Goal: Task Accomplishment & Management: Complete application form

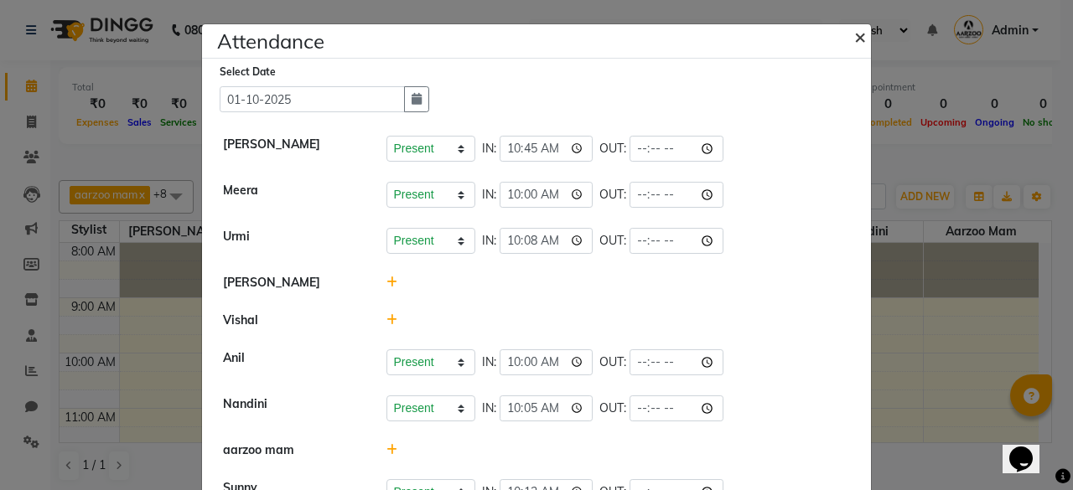
click at [854, 37] on span "×" at bounding box center [860, 35] width 12 height 25
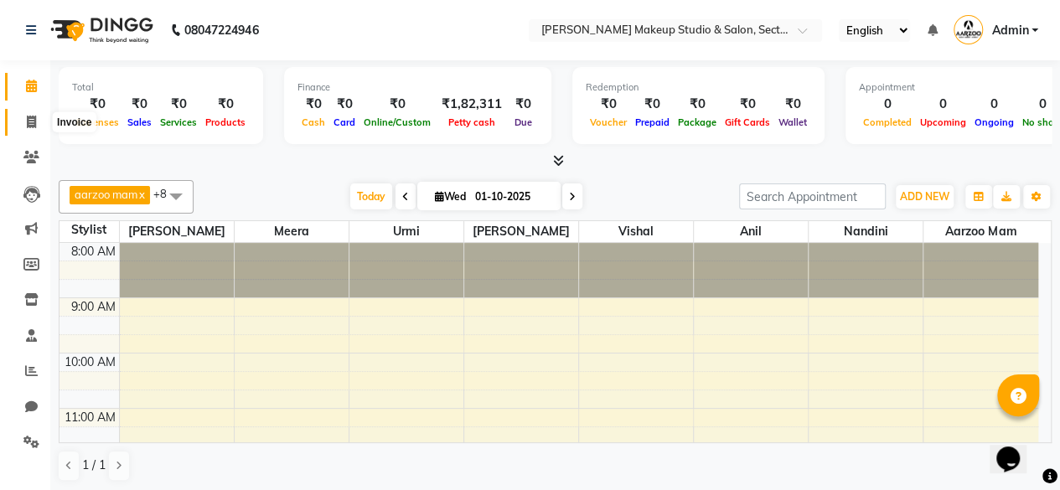
click at [32, 128] on span at bounding box center [31, 122] width 29 height 19
select select "service"
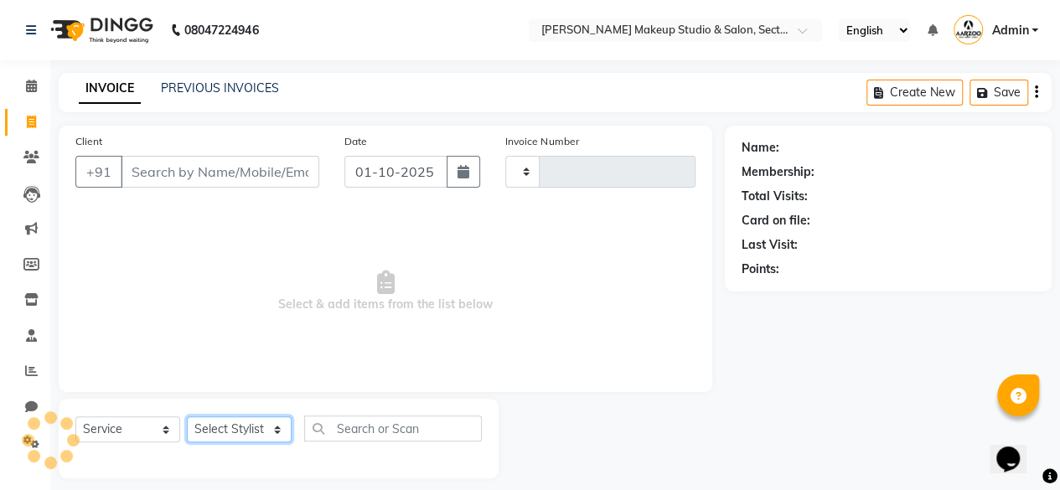
click at [235, 427] on select "Select Stylist" at bounding box center [239, 429] width 105 height 26
click at [235, 424] on select "Select Stylist" at bounding box center [239, 429] width 105 height 26
click at [235, 423] on select "Select Stylist" at bounding box center [239, 429] width 105 height 26
type input "0098"
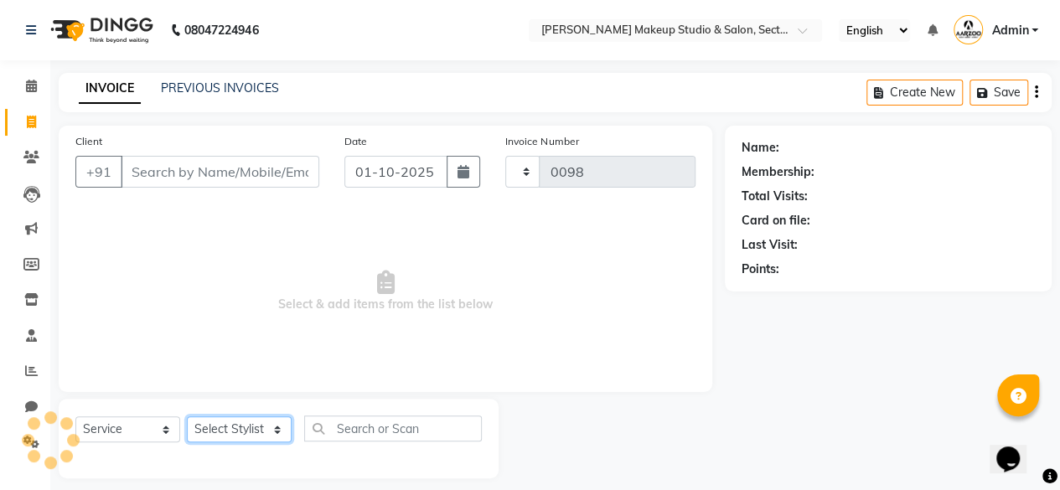
select select "6943"
click at [235, 423] on select "Select Stylist" at bounding box center [239, 429] width 105 height 26
select select "63166"
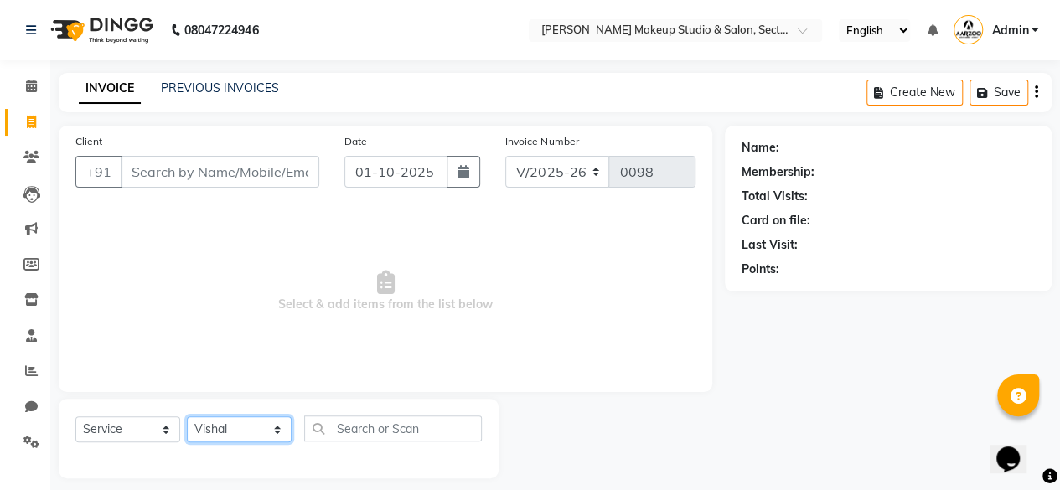
click at [187, 416] on select "Select Stylist aarzoo mam [PERSON_NAME] [PERSON_NAME] [PERSON_NAME] [PERSON_NAM…" at bounding box center [239, 429] width 105 height 26
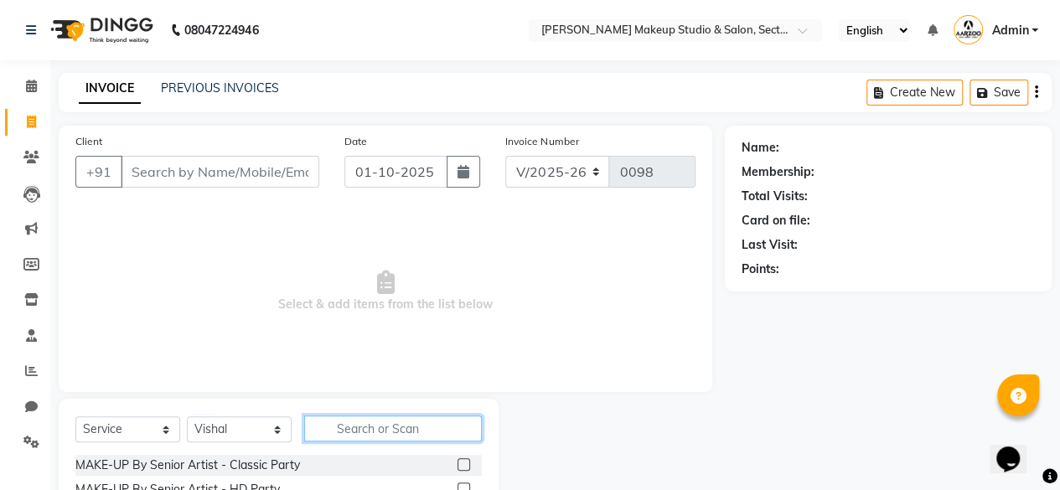
click at [393, 428] on input "text" at bounding box center [393, 429] width 178 height 26
type input "touc"
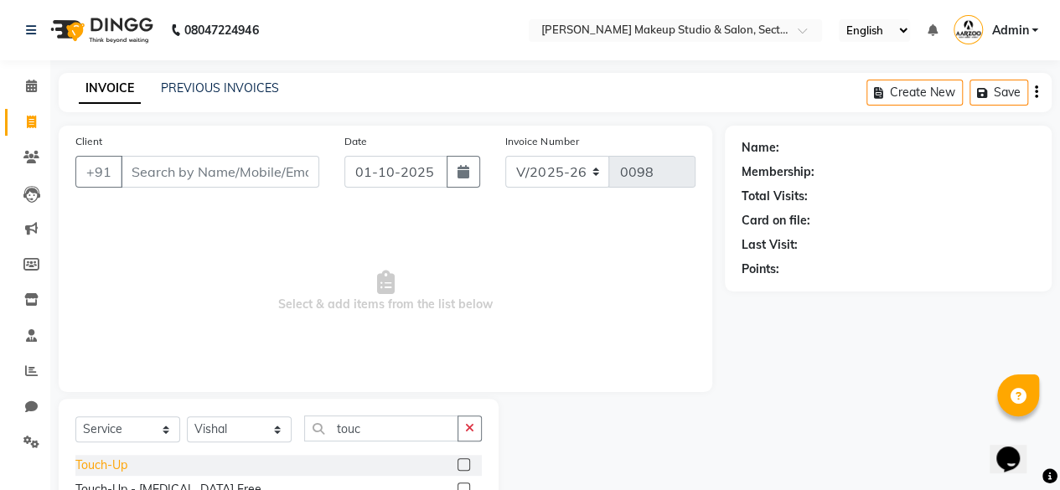
click at [96, 469] on div "Touch-Up" at bounding box center [101, 466] width 52 height 18
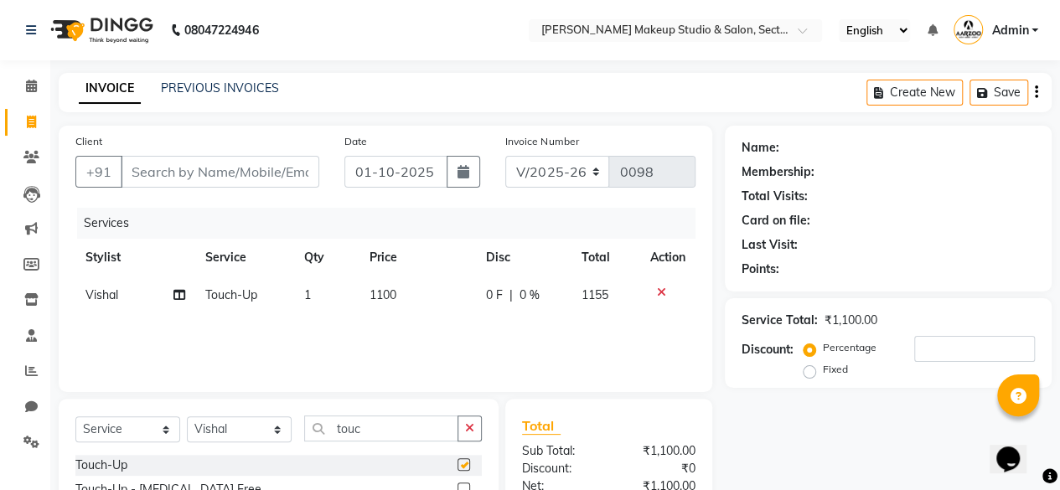
checkbox input "false"
click at [230, 158] on input "Client" at bounding box center [220, 172] width 199 height 32
type input "G"
type input "0"
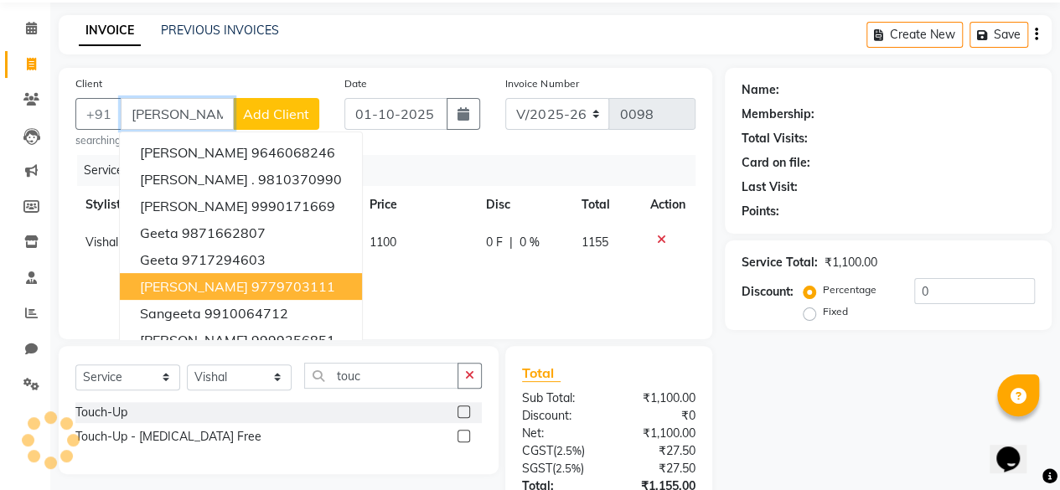
scroll to position [84, 0]
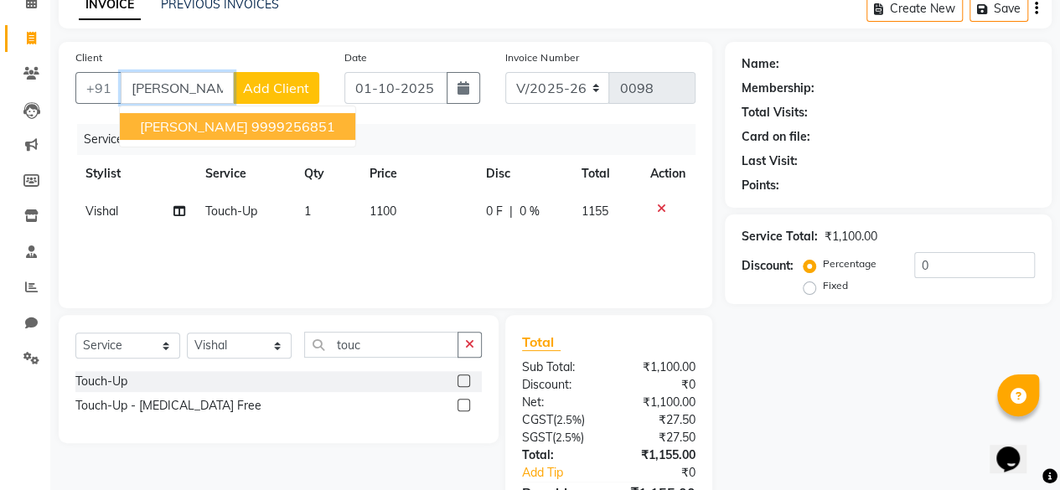
click at [270, 123] on ngb-highlight "9999256851" at bounding box center [293, 126] width 84 height 17
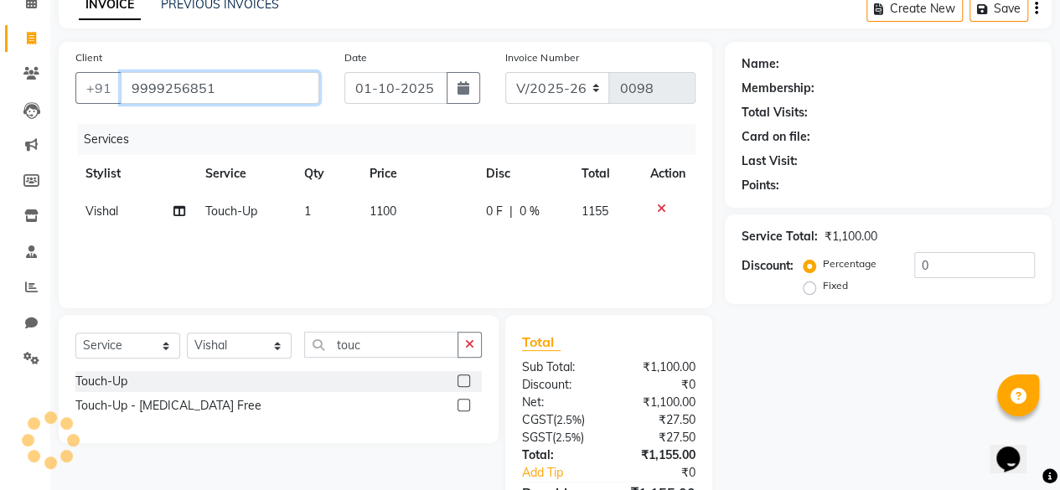
type input "9999256851"
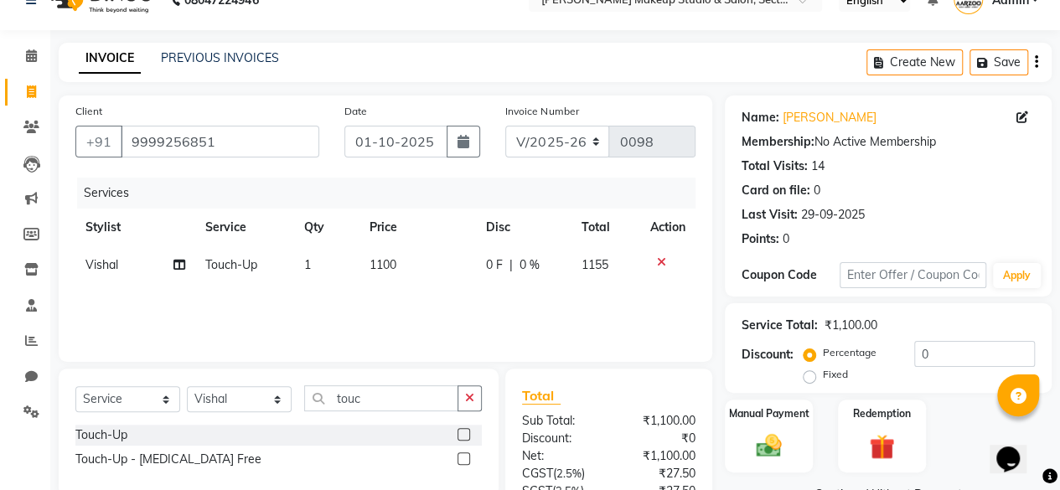
scroll to position [0, 0]
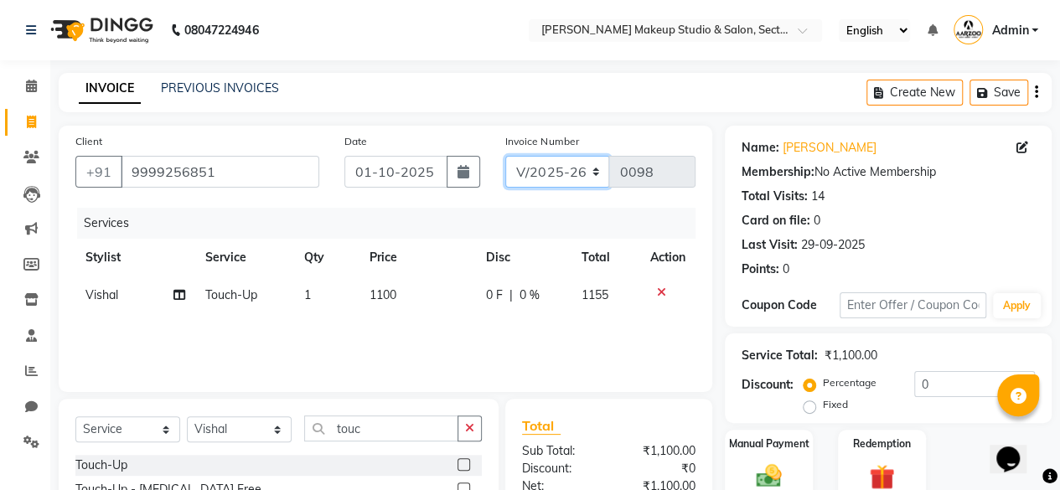
click at [597, 174] on select "CSH/25 V/2025 V/2025-26" at bounding box center [557, 172] width 105 height 32
select select "7392"
click at [505, 156] on select "CSH/25 V/2025 V/2025-26" at bounding box center [557, 172] width 105 height 32
type input "0262"
click at [1035, 92] on icon "button" at bounding box center [1036, 92] width 3 height 1
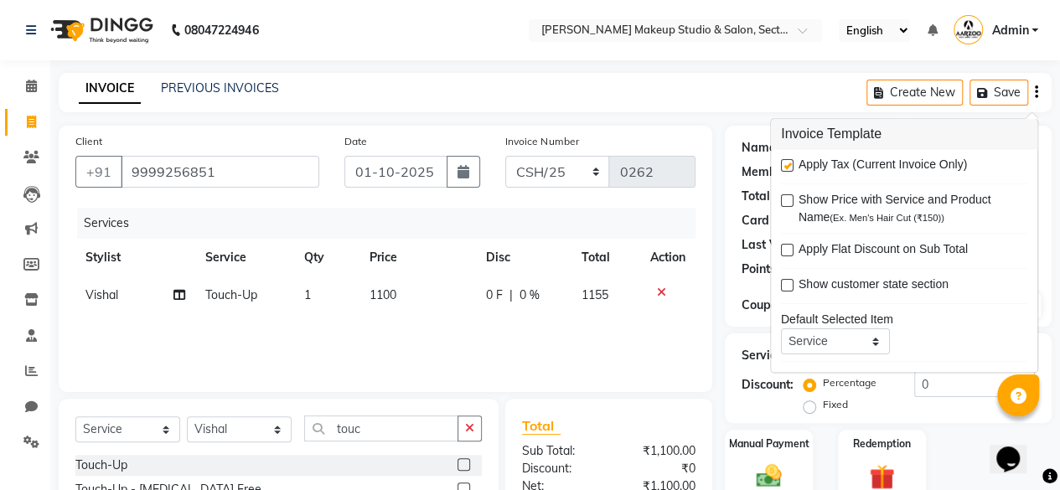
drag, startPoint x: 788, startPoint y: 163, endPoint x: 640, endPoint y: 334, distance: 225.1
click at [781, 169] on label at bounding box center [787, 166] width 13 height 13
click at [781, 169] on input "checkbox" at bounding box center [786, 167] width 11 height 11
checkbox input "false"
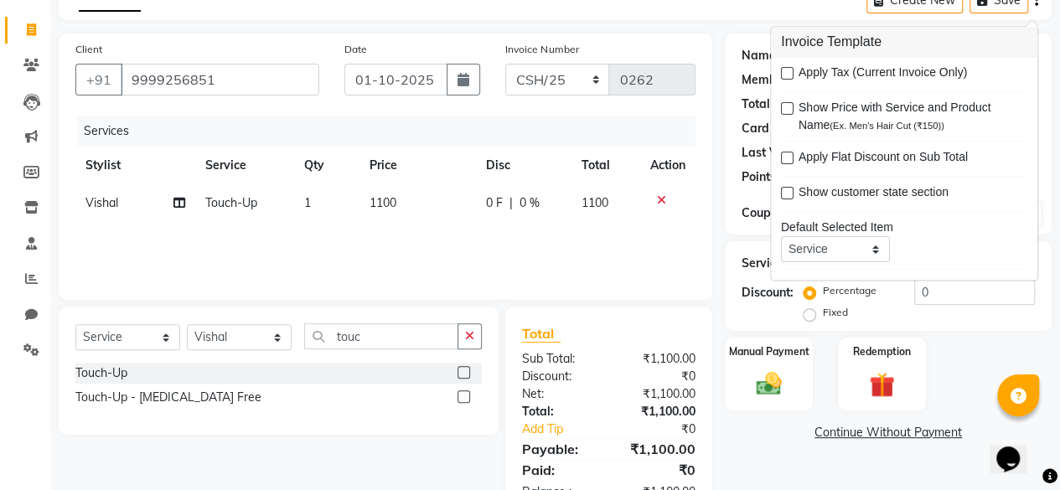
scroll to position [143, 0]
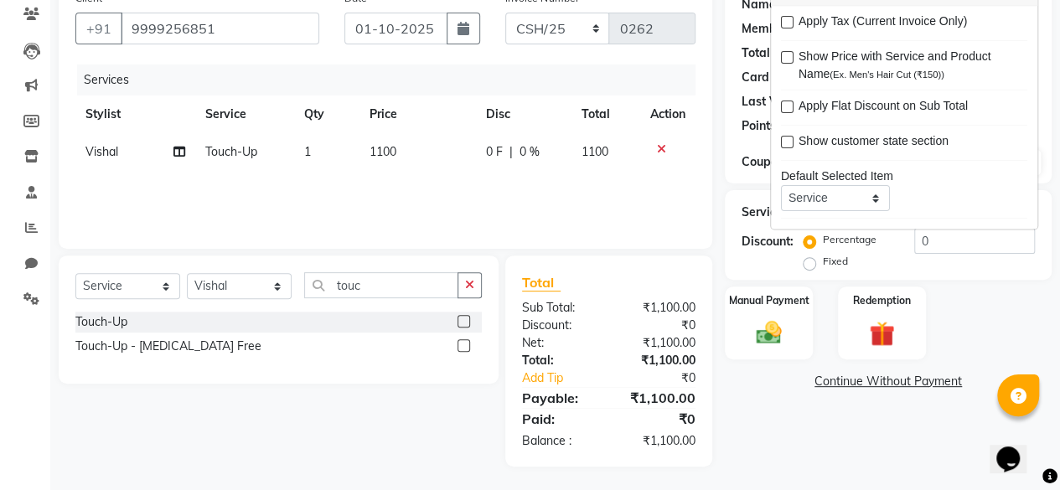
click at [804, 407] on div "Name: [PERSON_NAME] Membership: No Active Membership Total Visits: 14 Card on f…" at bounding box center [894, 224] width 339 height 484
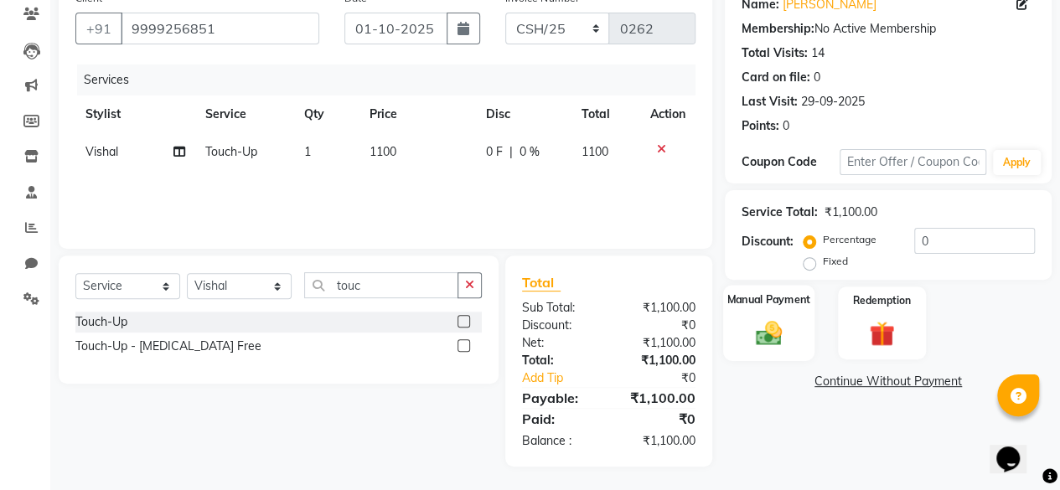
click at [766, 329] on img at bounding box center [768, 333] width 43 height 30
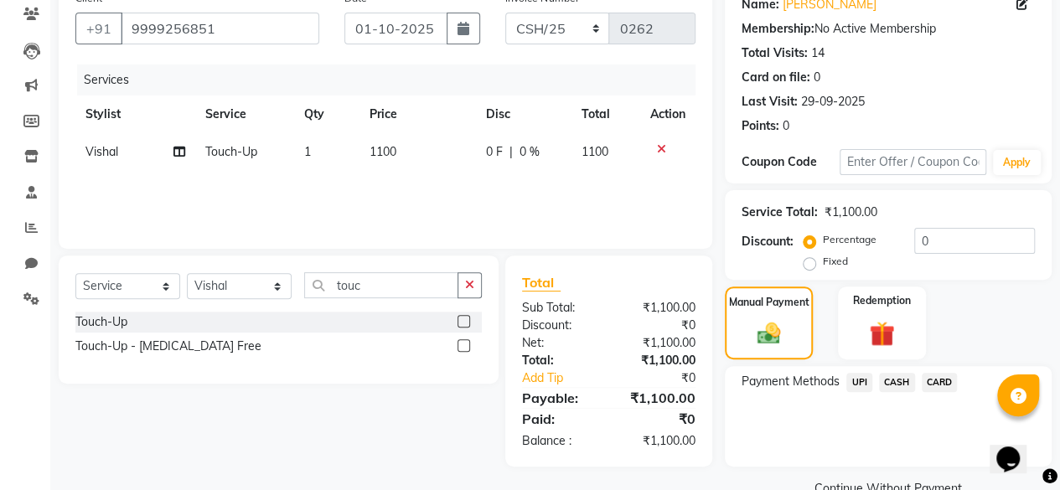
click at [890, 381] on span "CASH" at bounding box center [897, 382] width 36 height 19
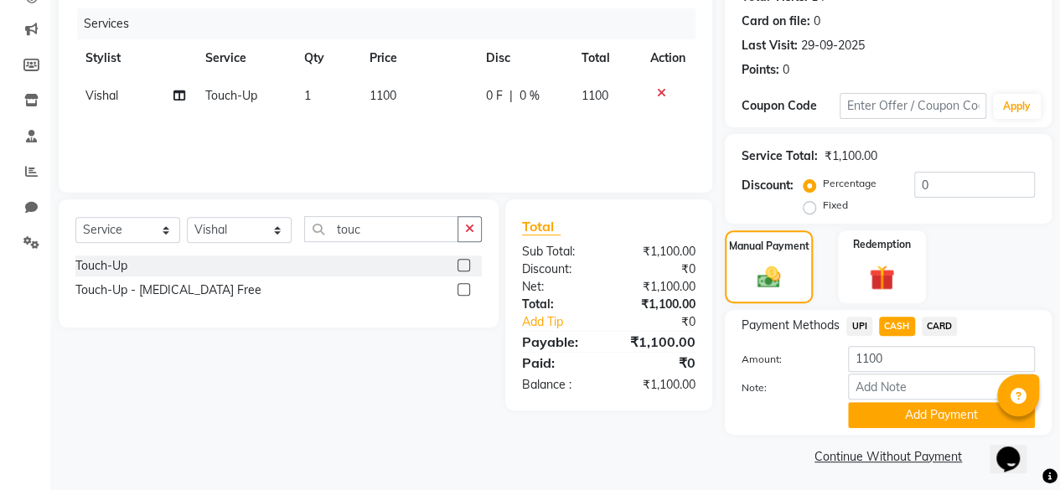
scroll to position [203, 0]
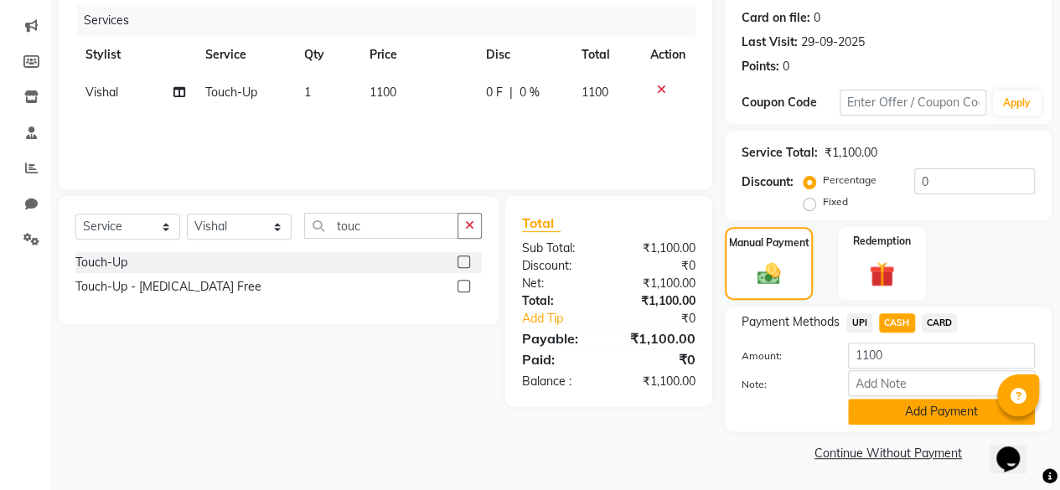
click at [887, 416] on button "Add Payment" at bounding box center [941, 412] width 187 height 26
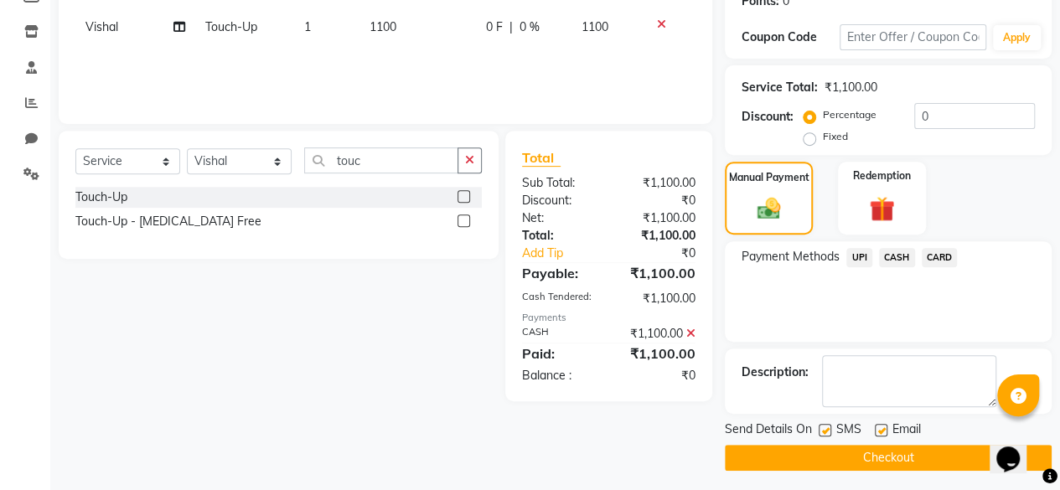
scroll to position [271, 0]
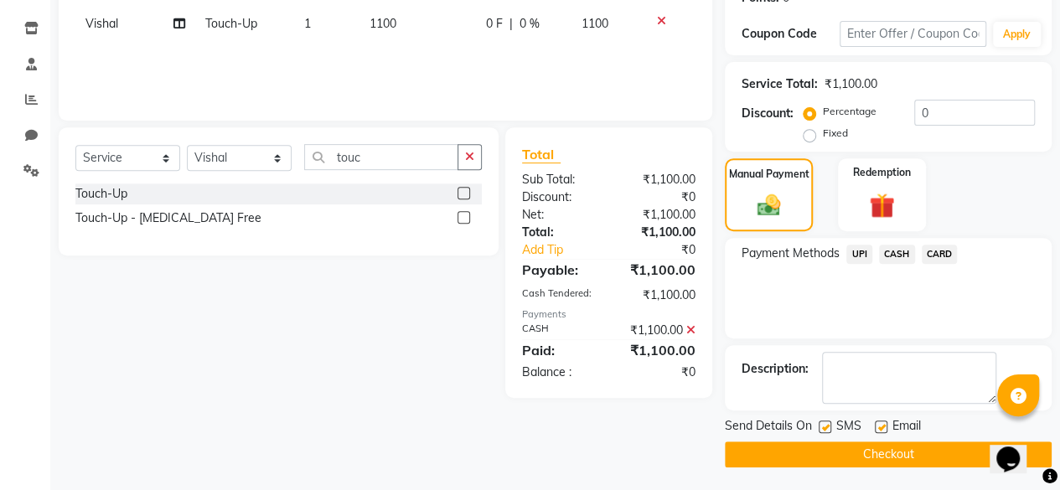
click at [882, 430] on label at bounding box center [881, 427] width 13 height 13
click at [882, 430] on input "checkbox" at bounding box center [880, 427] width 11 height 11
checkbox input "false"
click at [875, 443] on button "Checkout" at bounding box center [888, 455] width 327 height 26
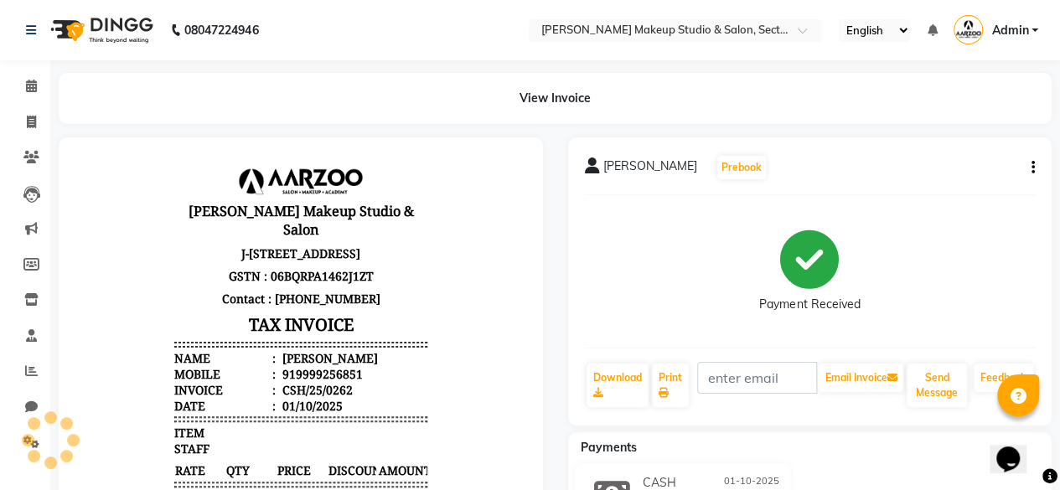
click at [875, 443] on div "Payments" at bounding box center [816, 448] width 497 height 18
drag, startPoint x: 33, startPoint y: 88, endPoint x: 30, endPoint y: 97, distance: 9.6
click at [32, 88] on icon at bounding box center [31, 86] width 11 height 13
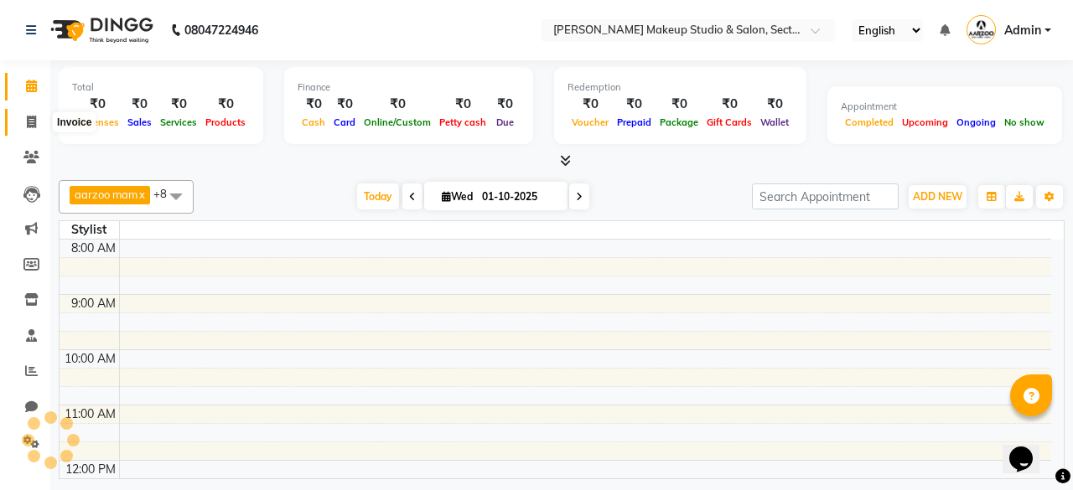
click at [33, 121] on icon at bounding box center [31, 122] width 9 height 13
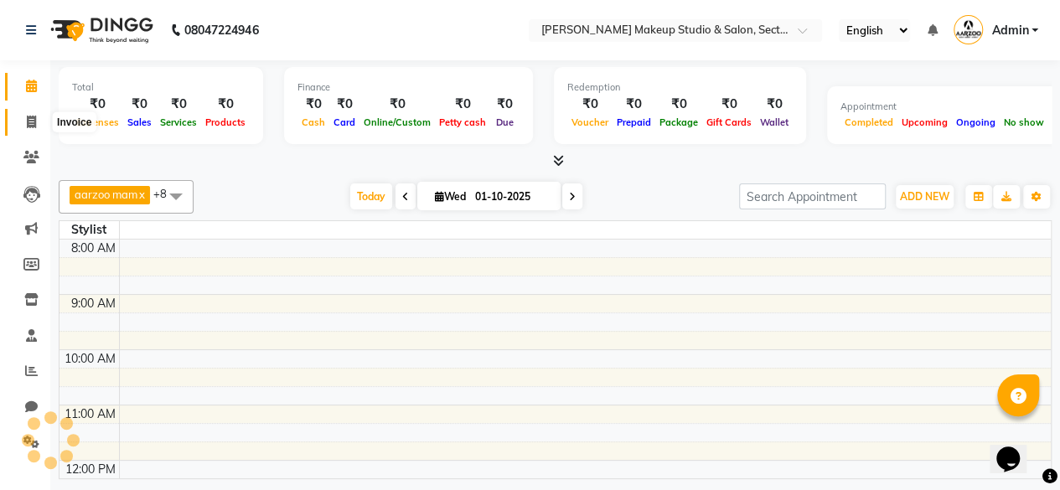
select select "service"
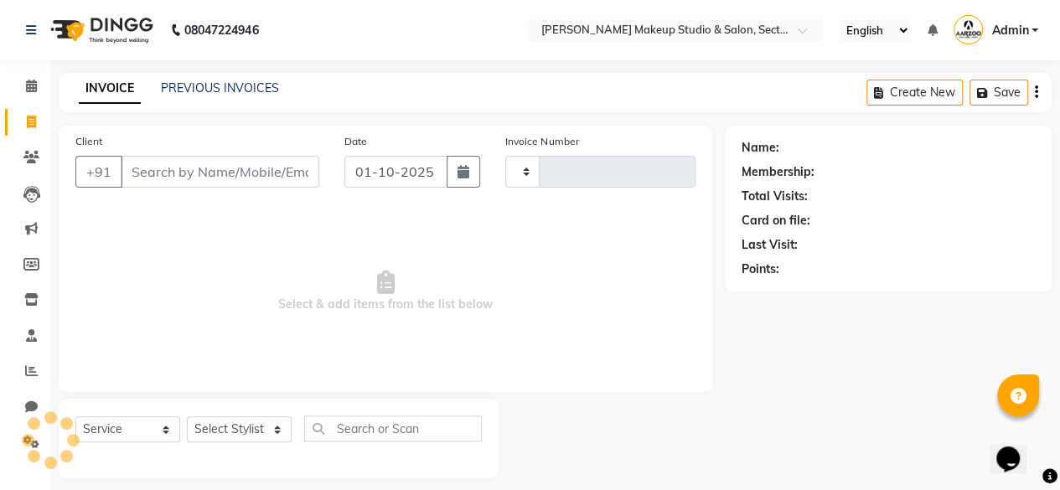
type input "0098"
select select "6943"
